Goal: Transaction & Acquisition: Purchase product/service

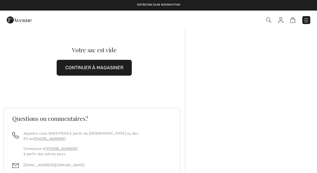
click at [97, 70] on button "CONTINUER À MAGASINER" at bounding box center [94, 68] width 75 height 16
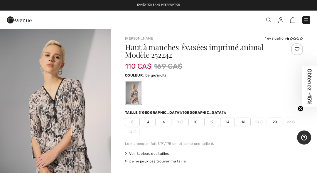
click at [243, 120] on span "16" at bounding box center [243, 122] width 15 height 9
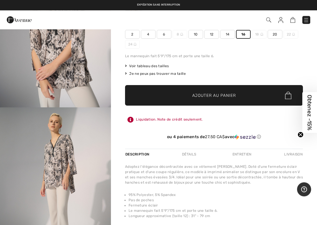
scroll to position [95, 0]
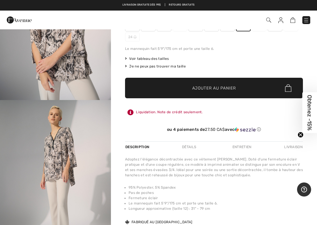
click at [231, 88] on span "Ajouter au panier" at bounding box center [214, 88] width 44 height 6
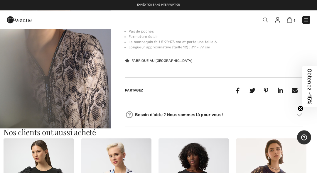
scroll to position [254, 0]
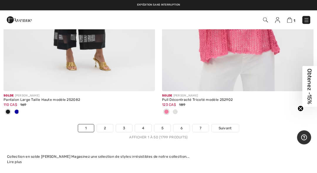
scroll to position [6579, 0]
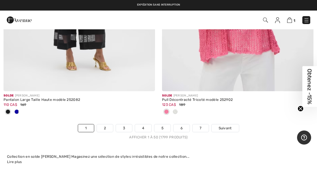
click at [227, 126] on span "Suivant" at bounding box center [225, 128] width 13 height 5
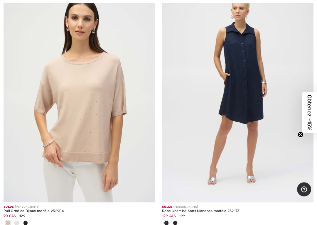
scroll to position [1407, 0]
click at [103, 123] on img at bounding box center [80, 88] width 152 height 227
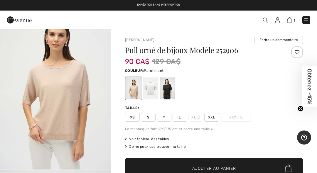
scroll to position [25, 0]
click at [167, 92] on div at bounding box center [167, 89] width 15 height 22
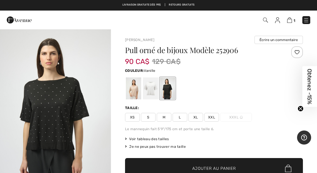
click at [152, 90] on div at bounding box center [150, 89] width 15 height 22
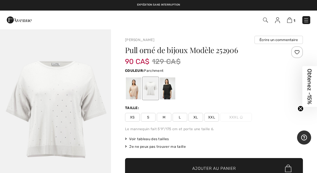
click at [137, 90] on div at bounding box center [133, 89] width 15 height 22
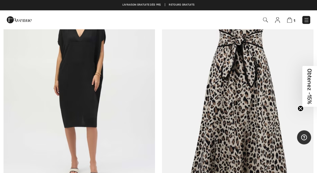
scroll to position [1719, 0]
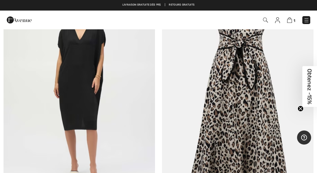
click at [83, 90] on img at bounding box center [80, 87] width 152 height 227
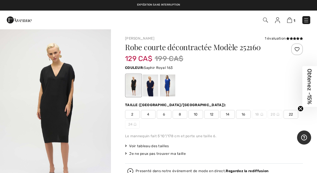
click at [169, 87] on div at bounding box center [167, 86] width 15 height 22
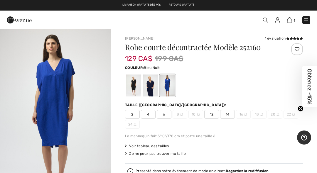
click at [153, 90] on div at bounding box center [150, 86] width 15 height 22
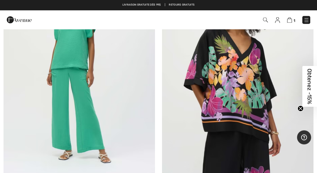
scroll to position [1996, 0]
click at [251, 88] on img at bounding box center [238, 70] width 152 height 227
click at [249, 88] on img at bounding box center [238, 70] width 152 height 227
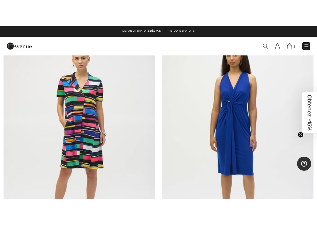
scroll to position [3052, 0]
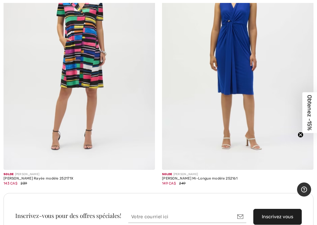
click at [85, 80] on img at bounding box center [80, 56] width 152 height 227
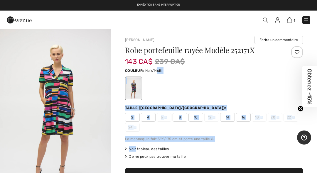
click at [268, 78] on div at bounding box center [214, 88] width 178 height 24
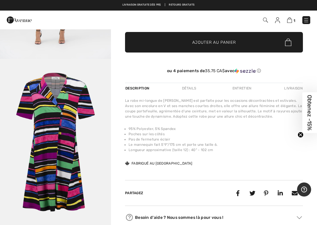
scroll to position [140, 0]
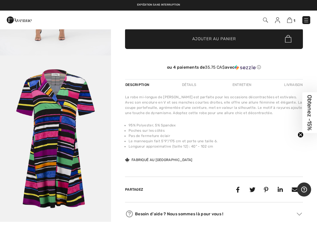
click at [263, 127] on li "95% Polyester, 5% Spandex" at bounding box center [216, 125] width 174 height 5
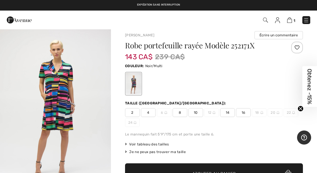
scroll to position [4, 0]
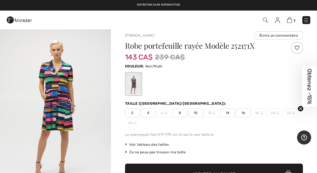
click at [68, 93] on img "1 / 2" at bounding box center [55, 107] width 111 height 167
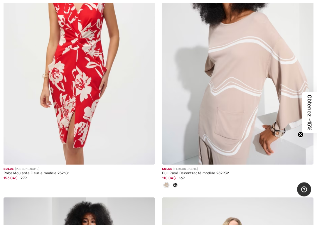
scroll to position [5226, 0]
click at [250, 90] on img at bounding box center [238, 50] width 152 height 227
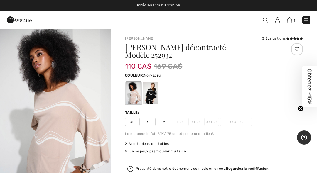
click at [156, 87] on div at bounding box center [150, 93] width 15 height 22
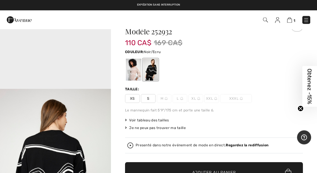
scroll to position [21, 0]
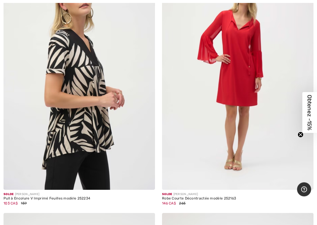
scroll to position [5971, 0]
click at [90, 82] on img at bounding box center [80, 76] width 152 height 227
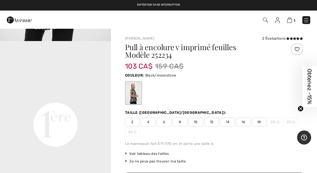
scroll to position [353, 0]
click at [244, 122] on span "16" at bounding box center [243, 122] width 15 height 9
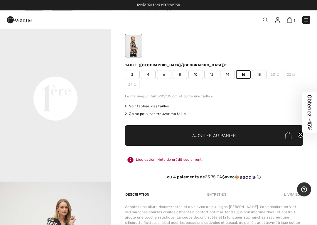
scroll to position [48, 0]
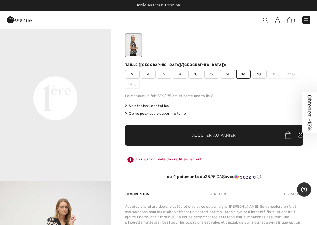
click at [233, 137] on span "Ajouter au panier" at bounding box center [214, 135] width 44 height 6
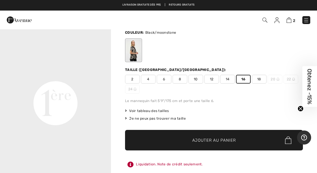
scroll to position [0, 0]
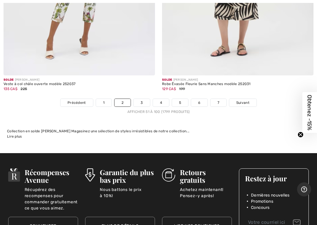
scroll to position [6662, 0]
click at [243, 100] on span "Suivant" at bounding box center [242, 102] width 13 height 5
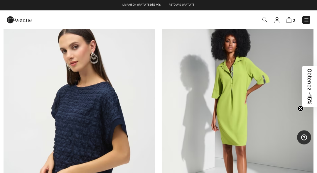
scroll to position [591, 0]
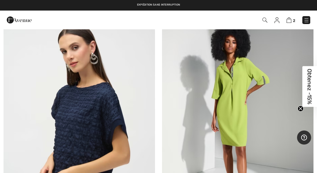
click at [248, 95] on img at bounding box center [238, 114] width 152 height 227
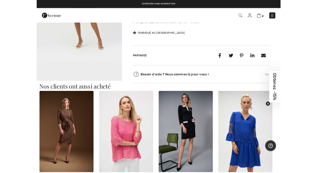
scroll to position [282, 0]
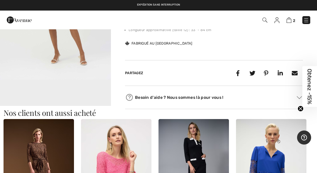
click at [64, 96] on video "Your browser does not support the video tag." at bounding box center [55, 108] width 111 height 56
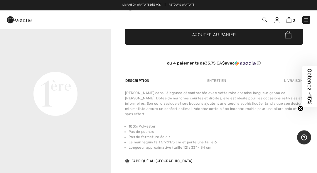
scroll to position [162, 0]
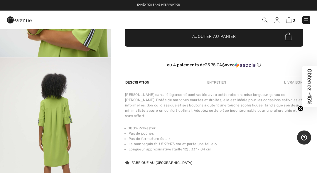
click at [110, 137] on img "5 / 6" at bounding box center [55, 141] width 111 height 166
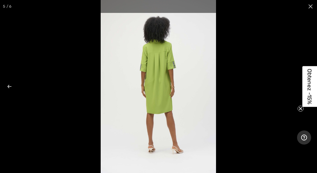
scroll to position [670, 0]
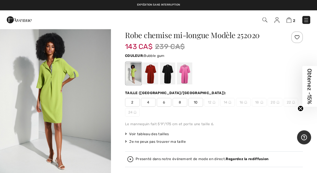
scroll to position [12, 0]
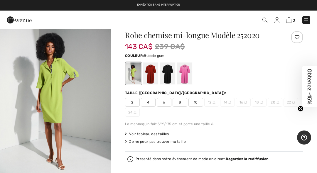
click at [187, 77] on div at bounding box center [184, 74] width 15 height 22
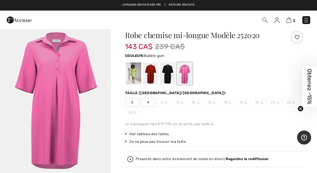
scroll to position [7, 0]
click at [166, 73] on div at bounding box center [167, 74] width 15 height 22
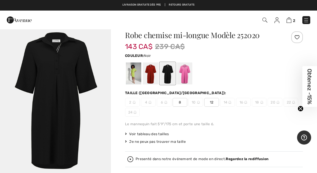
scroll to position [0, 0]
click at [64, 105] on img "1 / 1" at bounding box center [55, 100] width 111 height 166
click at [154, 77] on div at bounding box center [150, 74] width 15 height 22
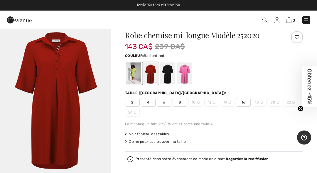
click at [134, 76] on div at bounding box center [133, 74] width 15 height 22
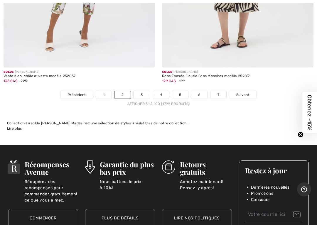
scroll to position [6670, 0]
click at [247, 92] on span "Suivant" at bounding box center [242, 94] width 13 height 5
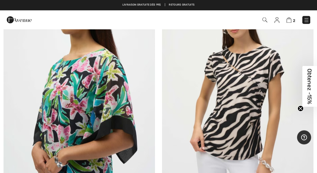
scroll to position [4860, 0]
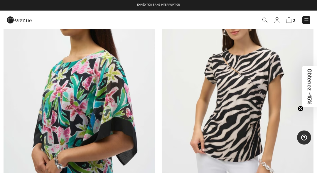
click at [247, 100] on img at bounding box center [238, 88] width 152 height 227
click at [243, 86] on img at bounding box center [238, 88] width 152 height 227
click at [254, 105] on img at bounding box center [238, 88] width 152 height 227
click at [245, 92] on img at bounding box center [238, 88] width 152 height 227
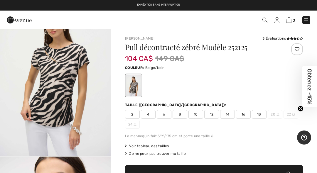
scroll to position [25, 0]
